Goal: Task Accomplishment & Management: Manage account settings

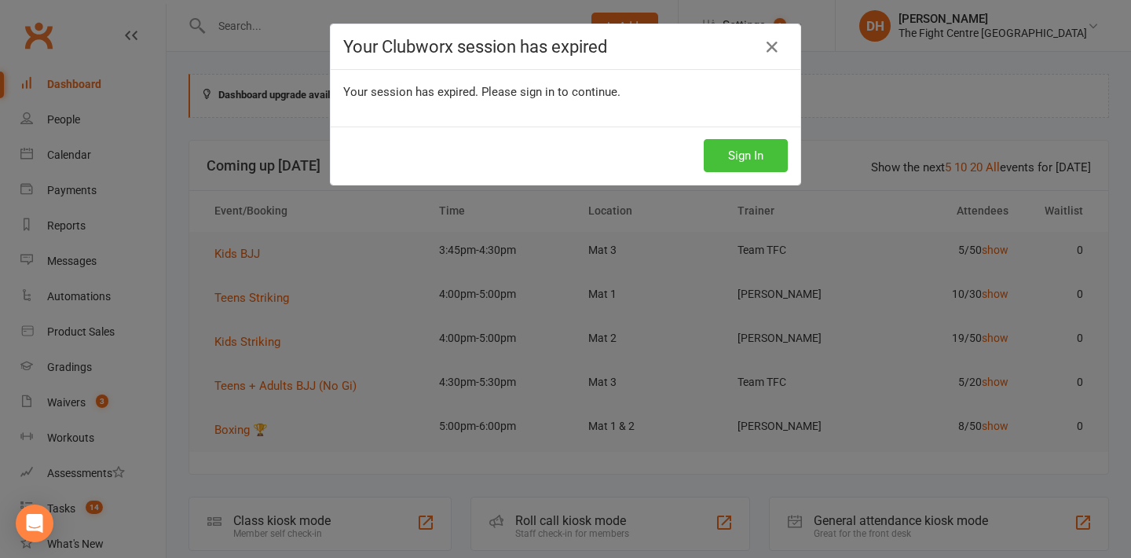
click at [735, 161] on button "Sign In" at bounding box center [746, 155] width 84 height 33
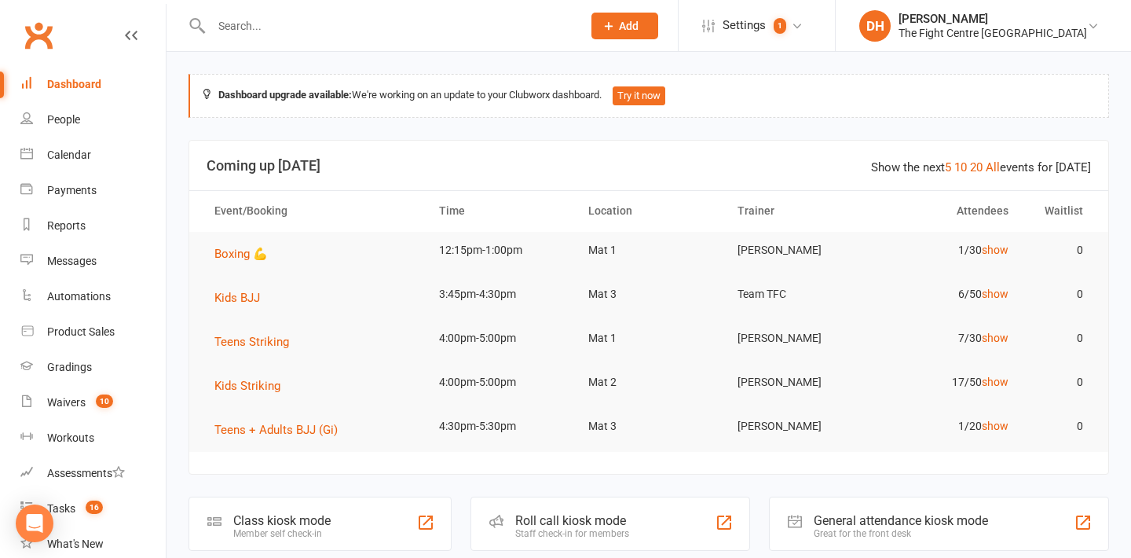
click at [264, 21] on input "text" at bounding box center [389, 26] width 365 height 22
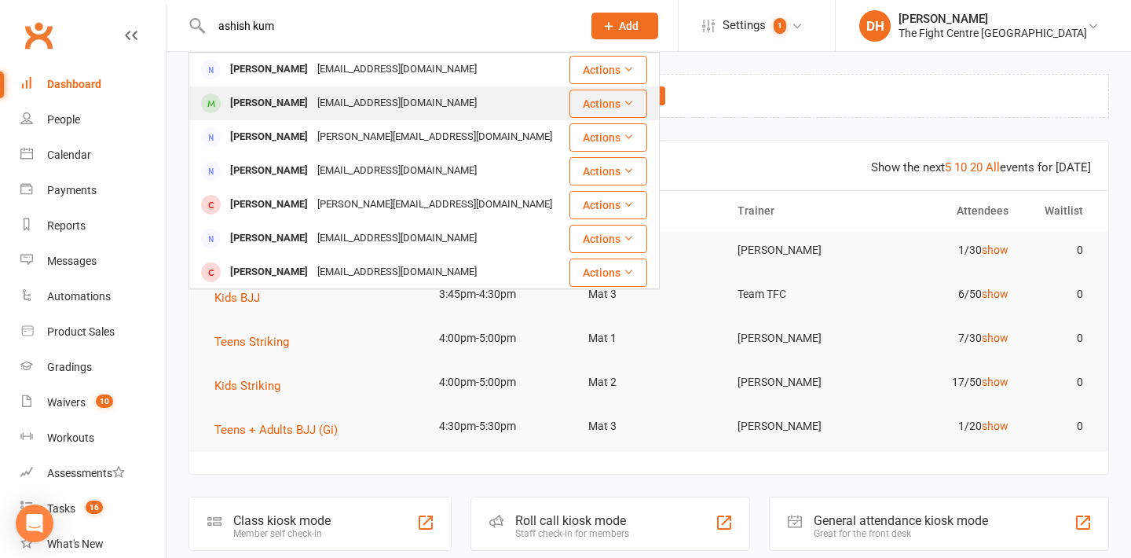
type input "ashish kum"
click at [313, 126] on div "K.ash@qut.edu.au" at bounding box center [435, 137] width 244 height 23
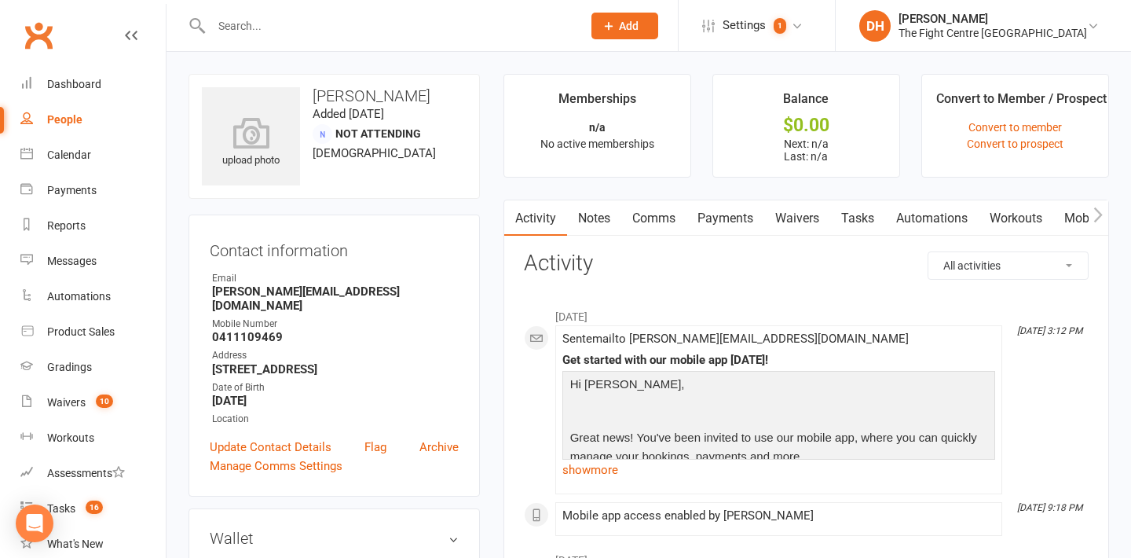
click at [275, 23] on input "text" at bounding box center [389, 26] width 365 height 22
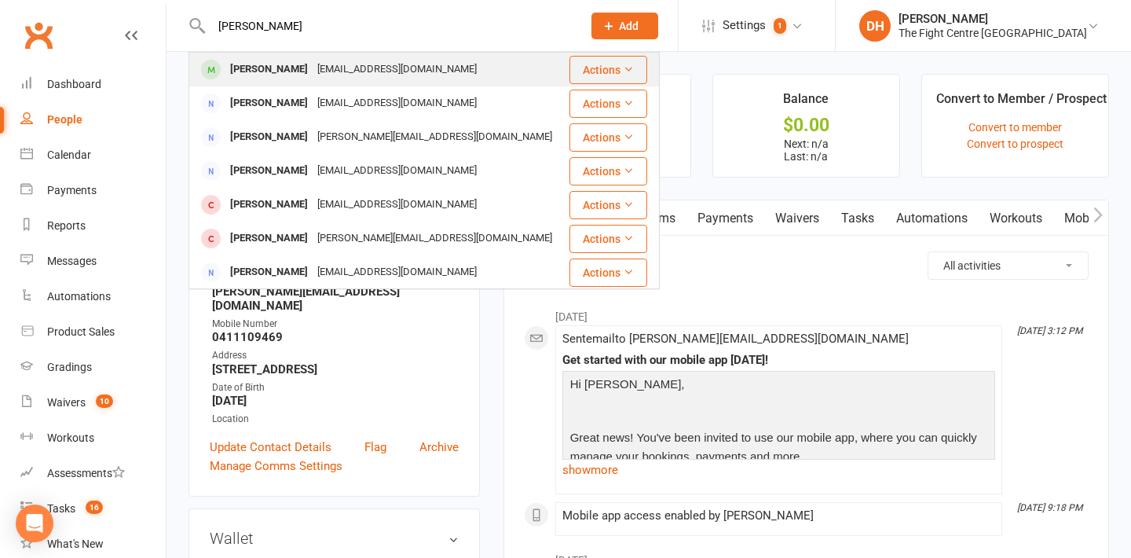
type input "aashish"
click at [273, 65] on div "Aashish Kumar" at bounding box center [268, 69] width 87 height 23
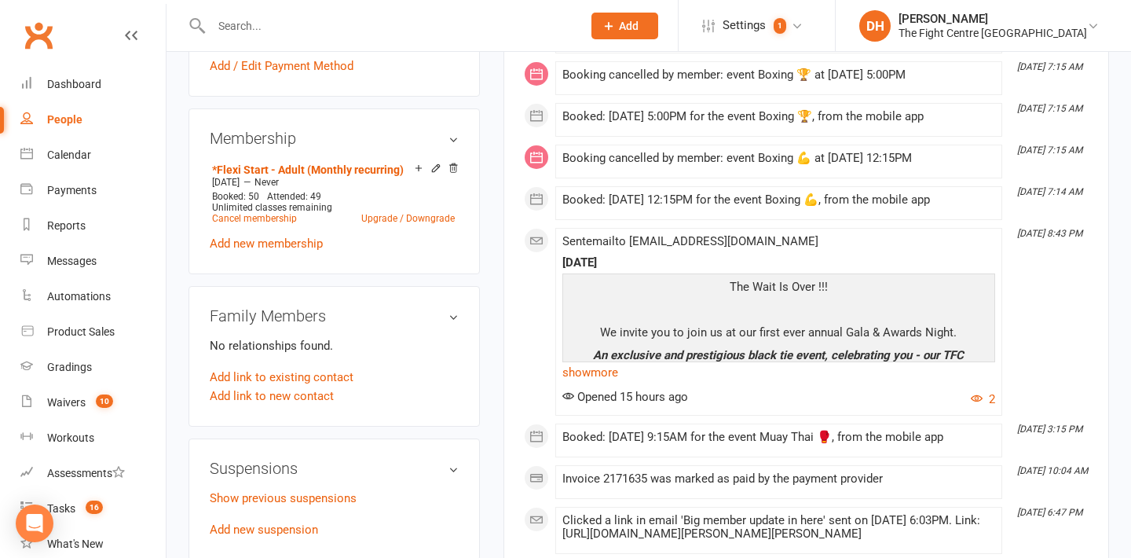
scroll to position [553, 0]
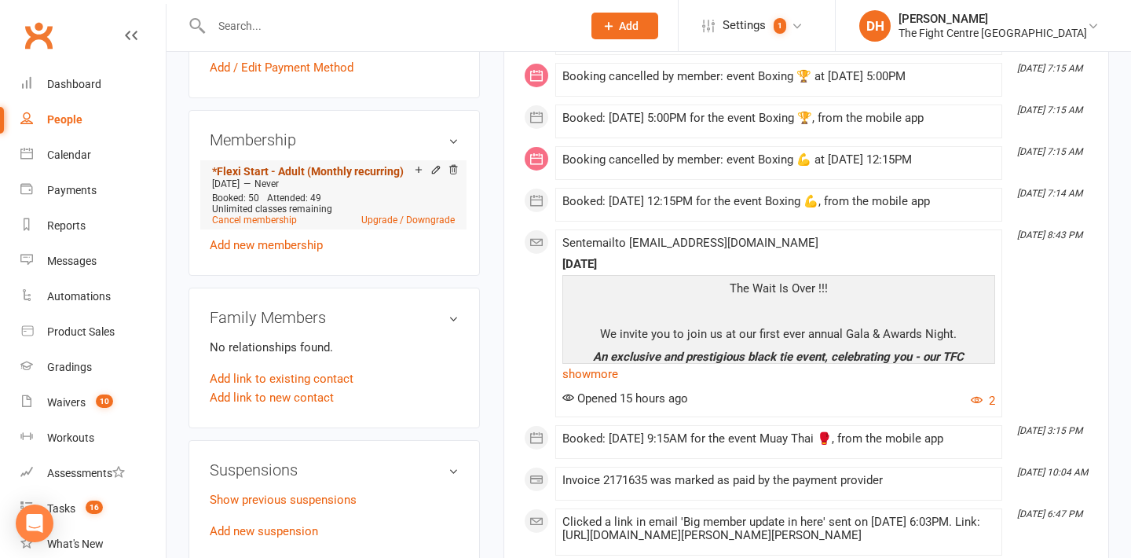
click at [363, 171] on link "*Flexi Start - Adult (Monthly recurring)" at bounding box center [308, 171] width 192 height 13
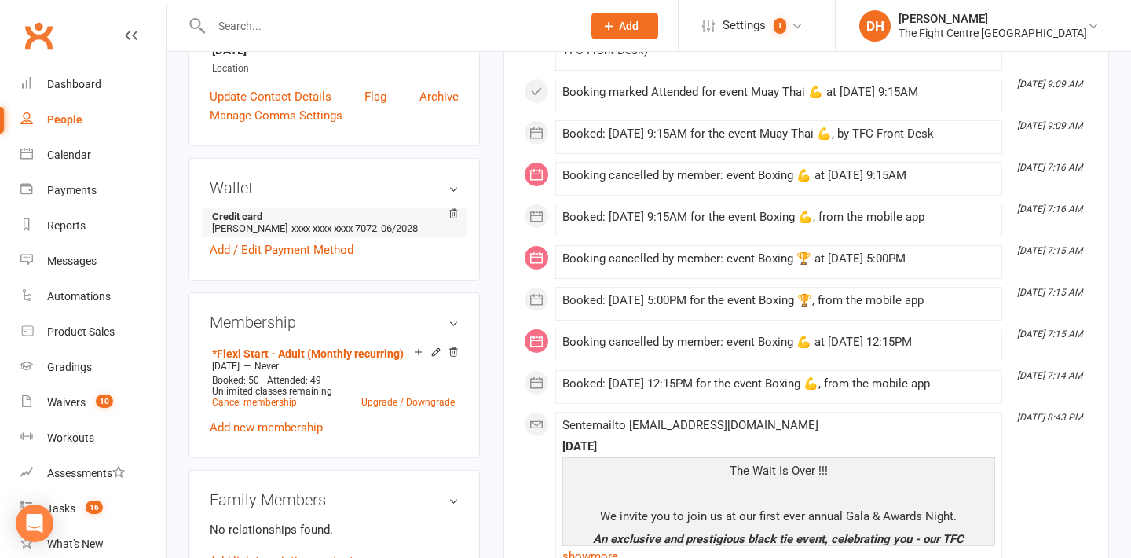
scroll to position [375, 0]
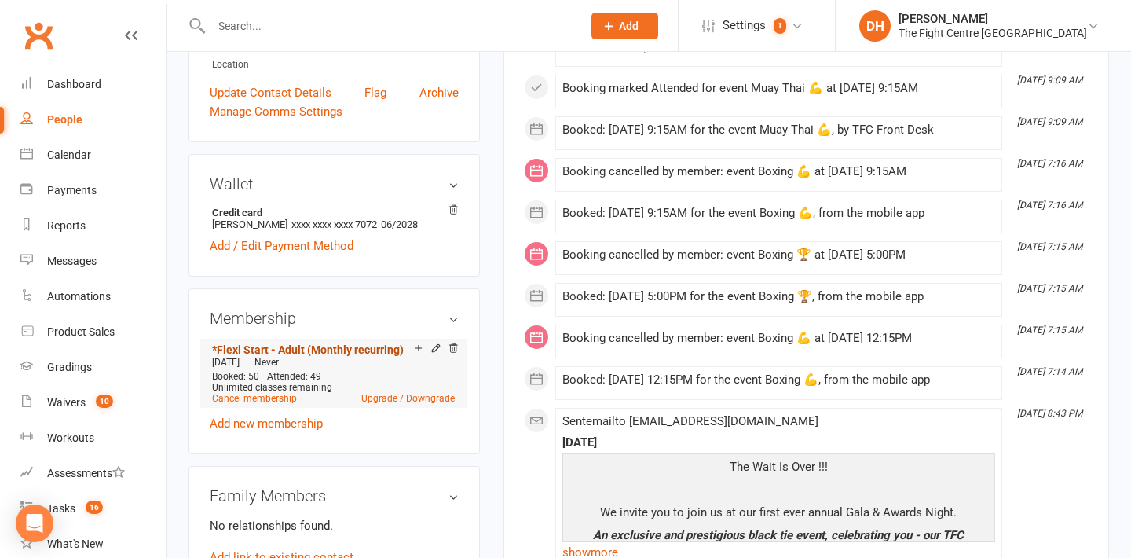
click at [355, 345] on link "*Flexi Start - Adult (Monthly recurring)" at bounding box center [308, 349] width 192 height 13
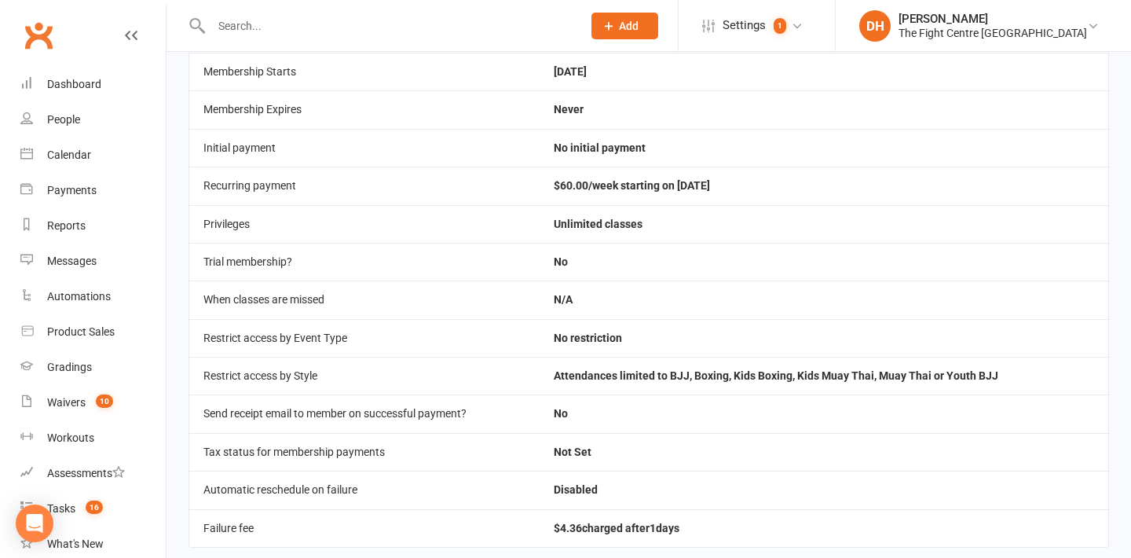
scroll to position [343, 0]
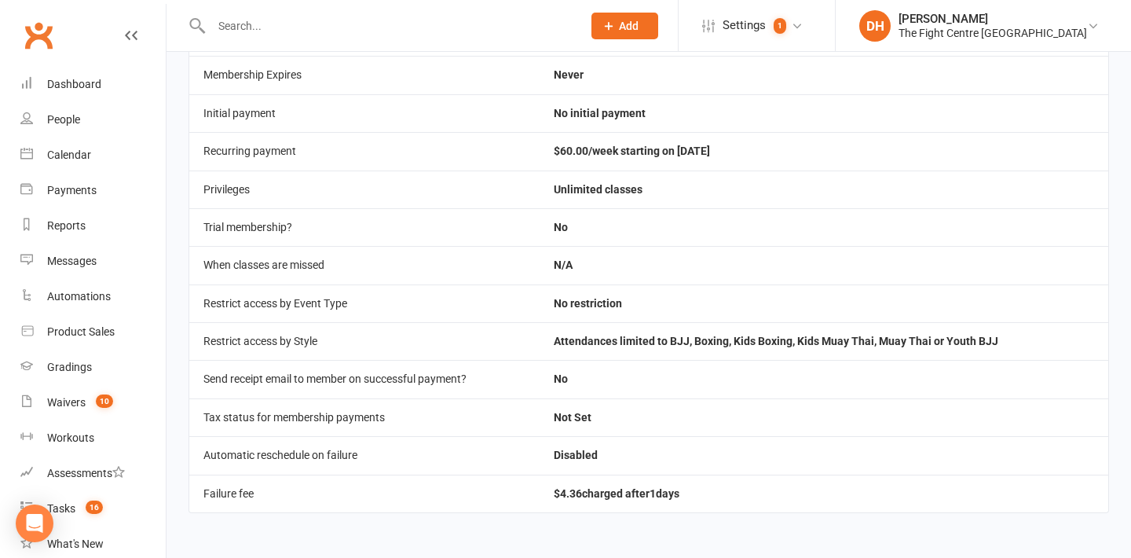
click at [329, 21] on input "text" at bounding box center [389, 26] width 365 height 22
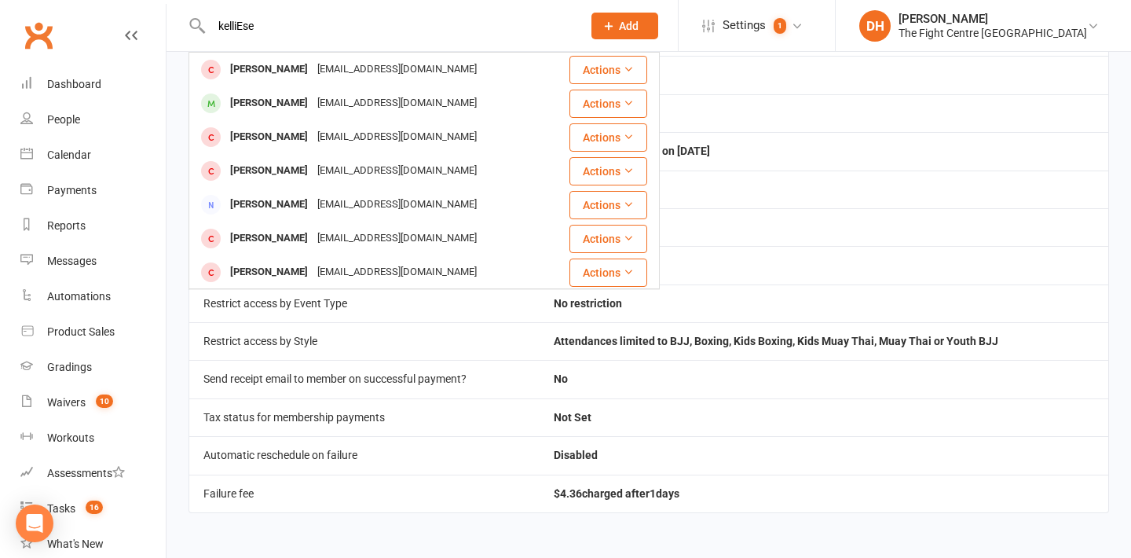
click at [381, 19] on input "kelliEse" at bounding box center [389, 26] width 365 height 22
type input "kelliEse"
click at [321, 114] on div "Charmyacrocs@outlook.com" at bounding box center [397, 103] width 169 height 23
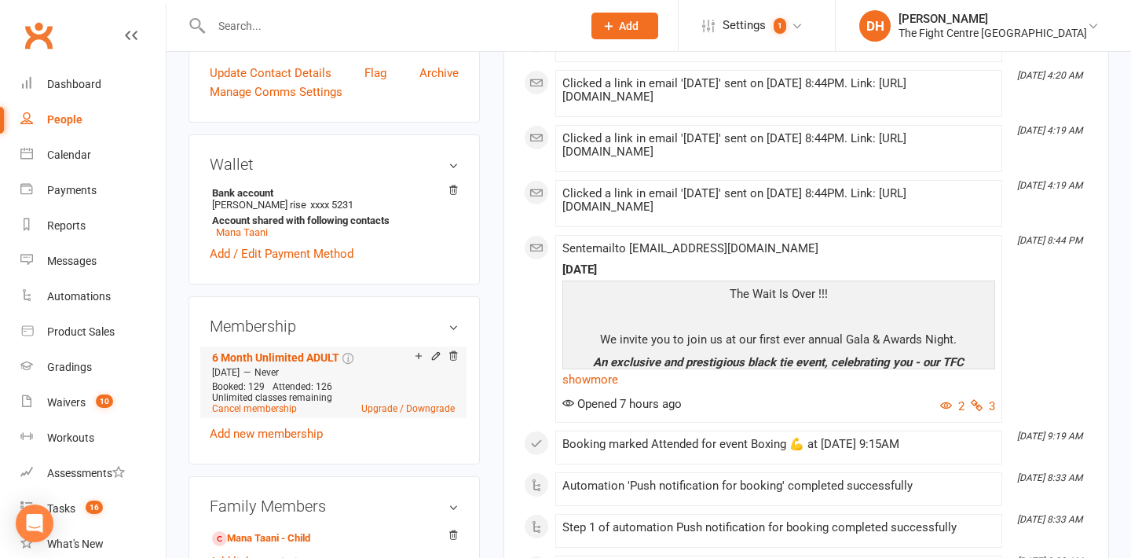
scroll to position [401, 0]
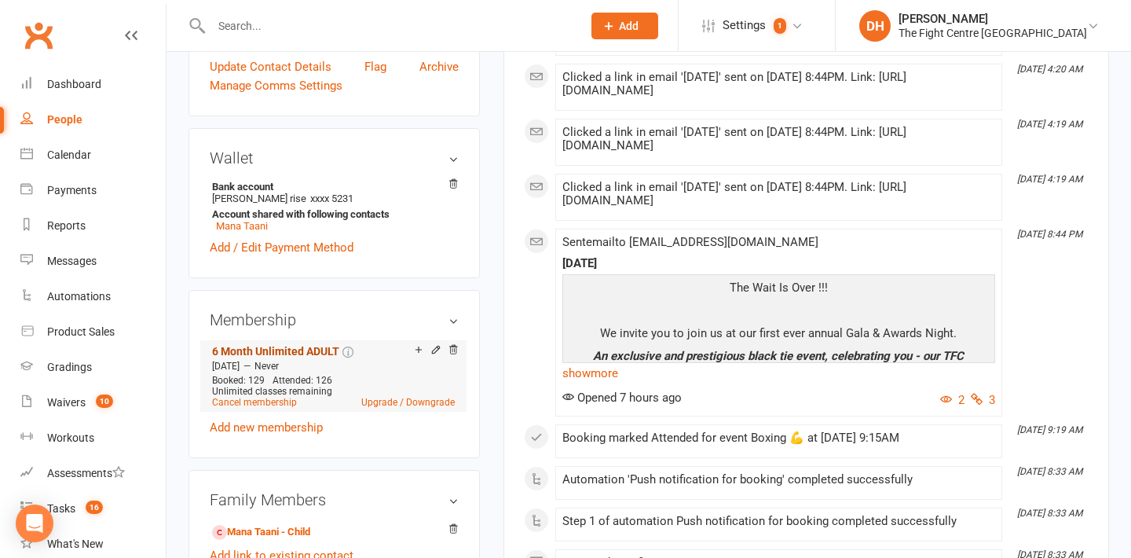
click at [314, 357] on link "6 Month Unlimited ADULT" at bounding box center [275, 351] width 127 height 13
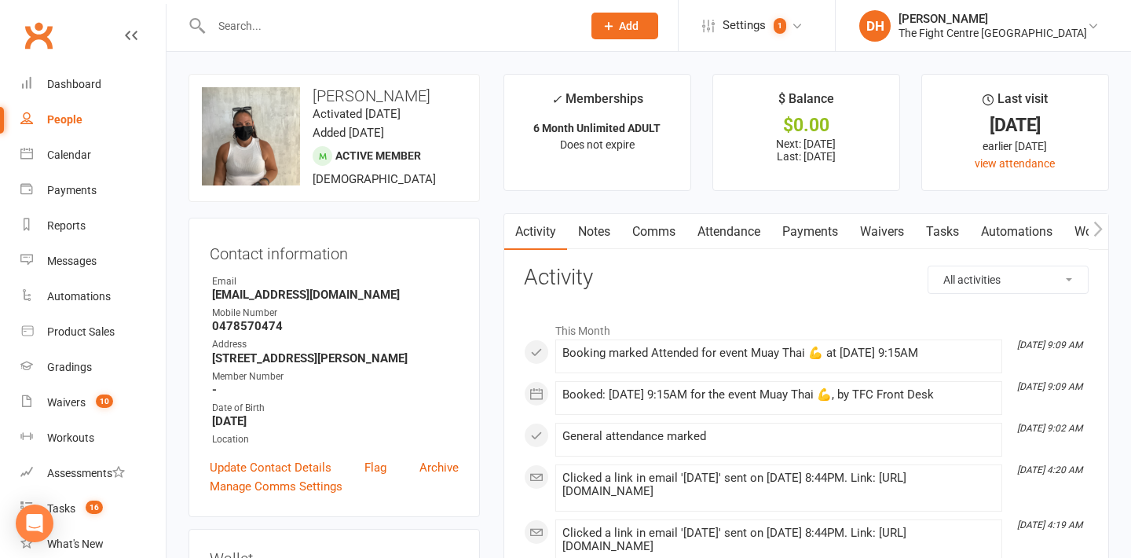
click at [393, 207] on contact-information "upload photo change photo Kellie Rose Activated 28 February, 2025 Added 27 Febr…" at bounding box center [334, 295] width 291 height 443
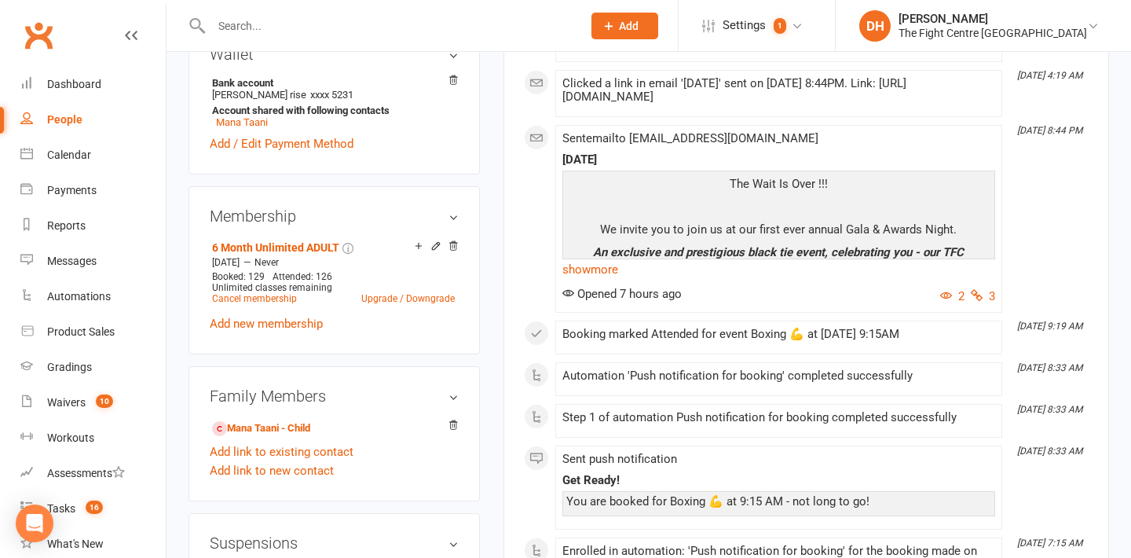
scroll to position [502, 0]
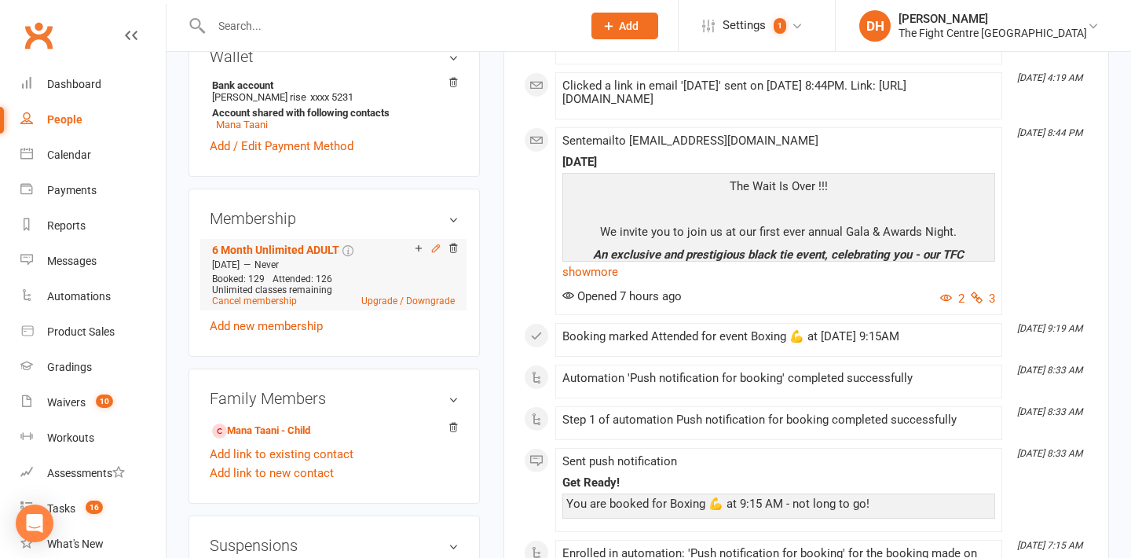
click at [436, 251] on icon at bounding box center [435, 247] width 7 height 7
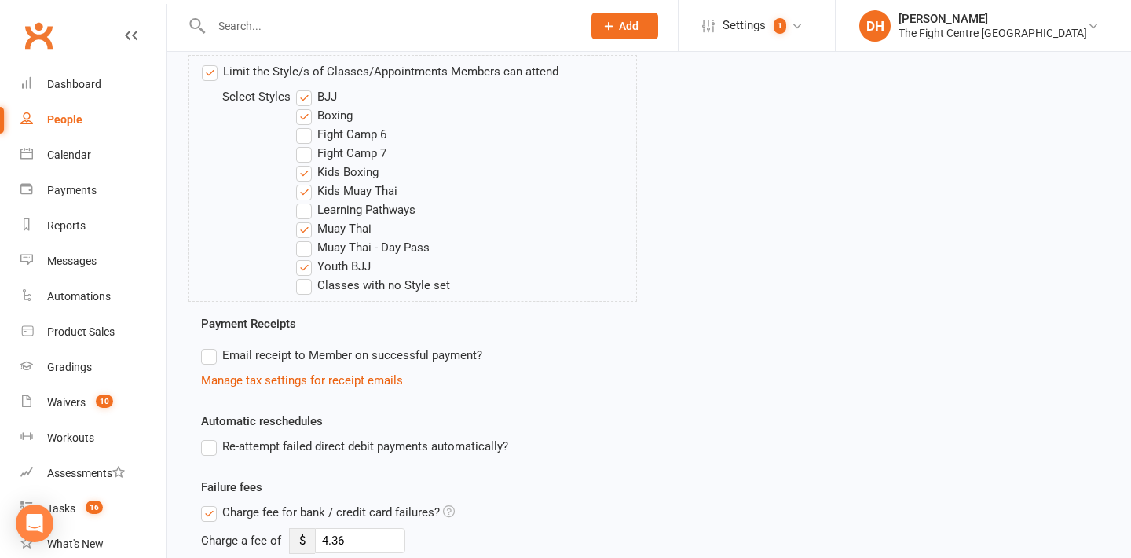
scroll to position [756, 0]
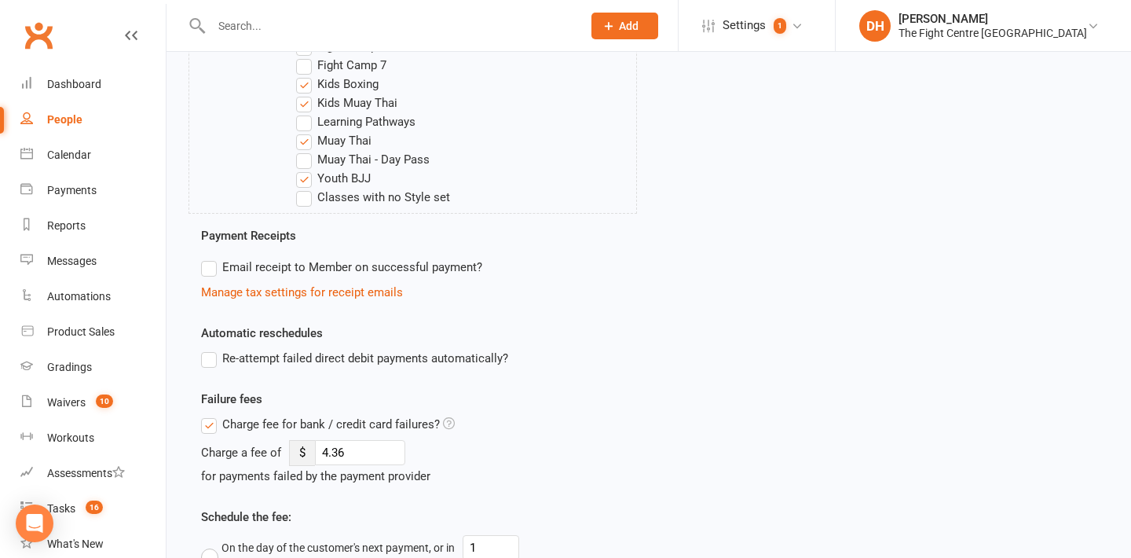
click at [398, 195] on label "Classes with no Style set" at bounding box center [373, 197] width 154 height 19
click at [306, 188] on input "Classes with no Style set" at bounding box center [301, 188] width 10 height 0
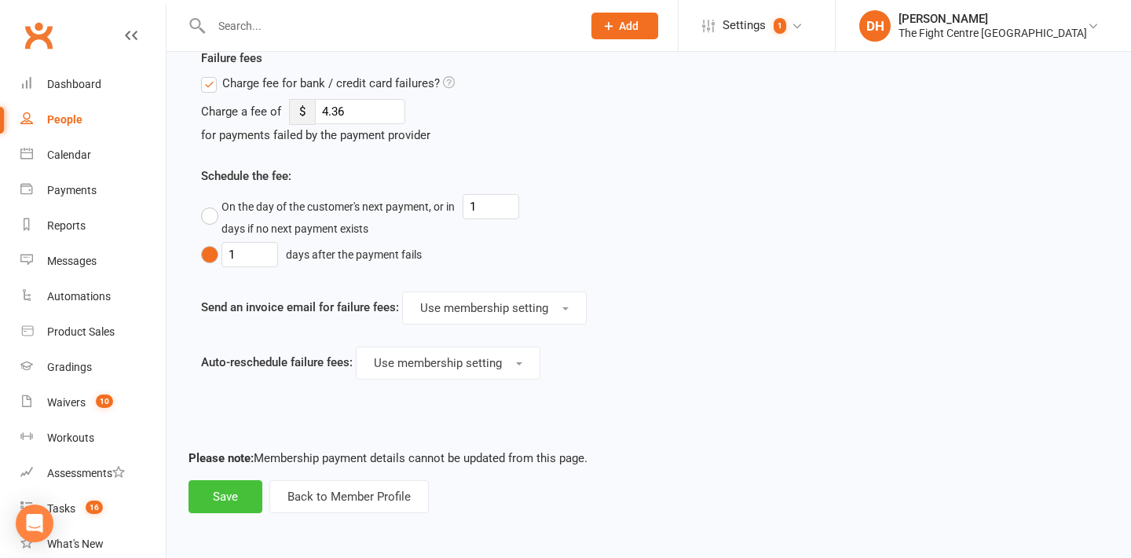
click at [233, 490] on button "Save" at bounding box center [226, 496] width 74 height 33
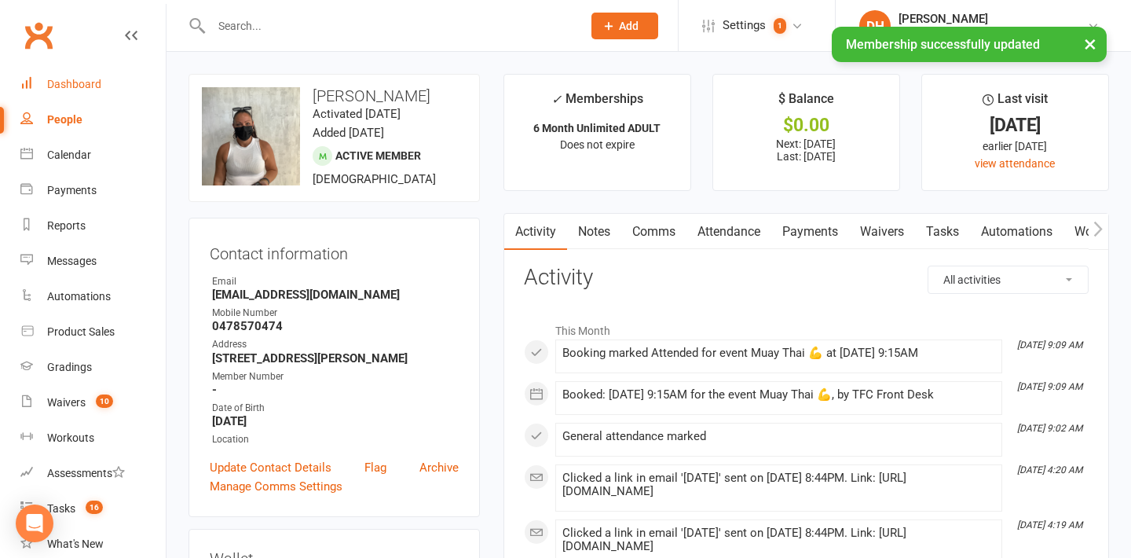
click at [75, 84] on div "Dashboard" at bounding box center [74, 84] width 54 height 13
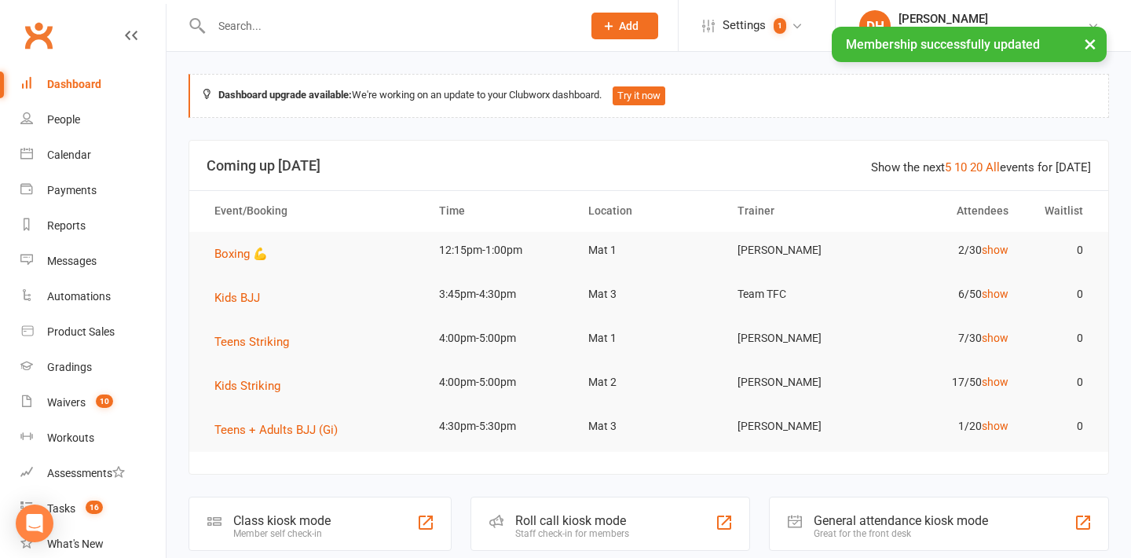
click at [481, 27] on div "× Membership successfully updated" at bounding box center [555, 27] width 1111 height 0
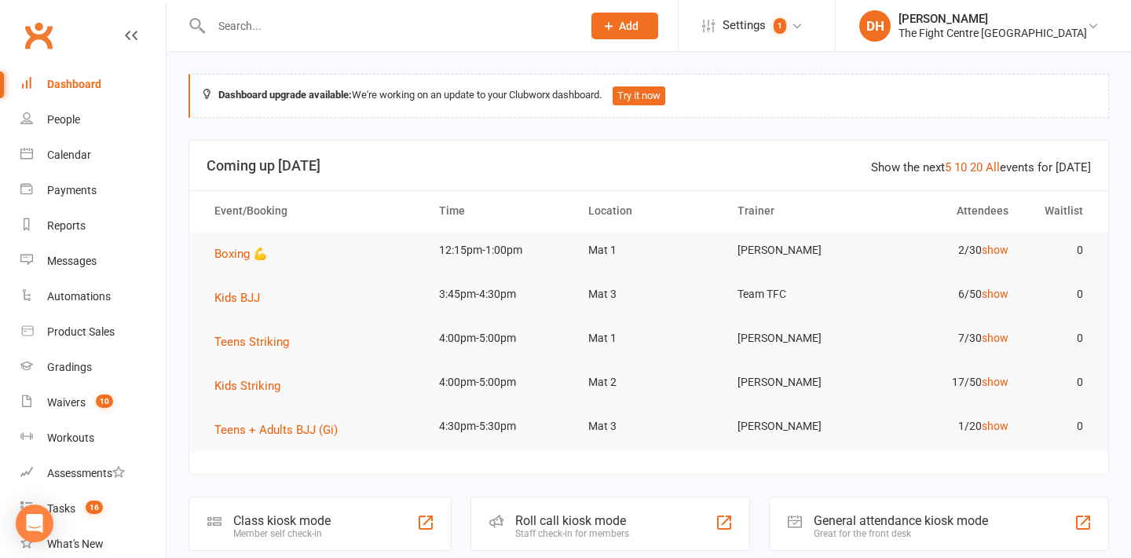
click at [1112, 50] on li "DH Dan Hearn The Fight Centre Brisbane My profile Support & training Terms & co…" at bounding box center [983, 25] width 296 height 51
